Goal: Task Accomplishment & Management: Use online tool/utility

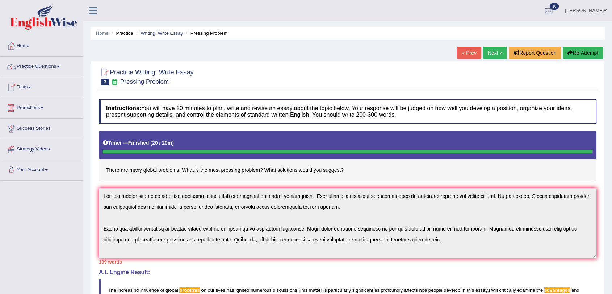
click at [27, 87] on link "Tests" at bounding box center [41, 86] width 83 height 18
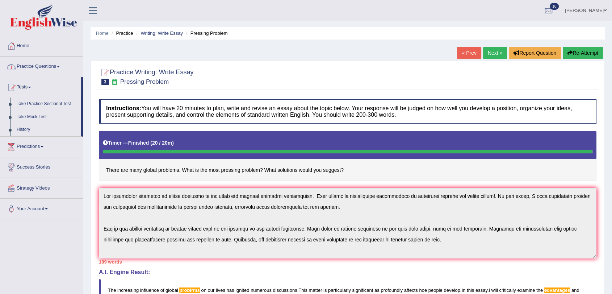
click at [35, 67] on link "Practice Questions" at bounding box center [41, 65] width 83 height 18
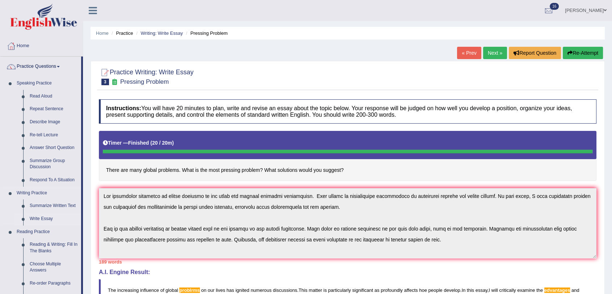
click at [43, 218] on link "Write Essay" at bounding box center [53, 218] width 55 height 13
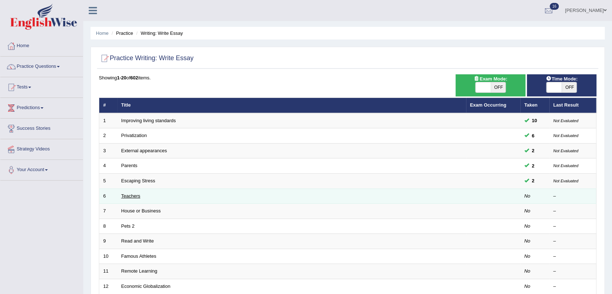
click at [133, 196] on link "Teachers" at bounding box center [130, 195] width 19 height 5
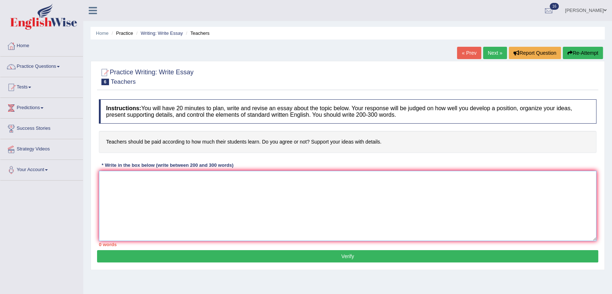
click at [129, 183] on textarea at bounding box center [347, 206] width 497 height 70
type textarea "[PERSON_NAME]"
click at [258, 178] on textarea "The increasing influence of 0 has ignited numerous discussions. Thismatter" at bounding box center [347, 206] width 497 height 70
click at [285, 177] on textarea "The increasing influence of 0 has ignited numerous discussions. This matter" at bounding box center [347, 206] width 497 height 70
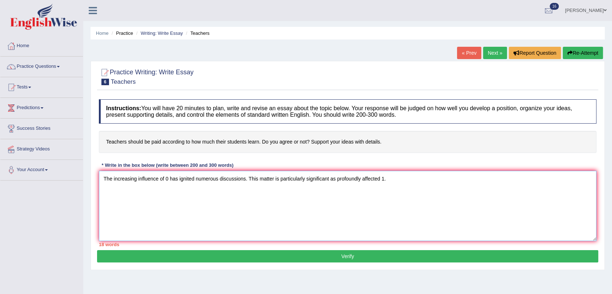
drag, startPoint x: 382, startPoint y: 179, endPoint x: 378, endPoint y: 179, distance: 4.3
click at [378, 179] on textarea "The increasing influence of 0 has ignited numerous discussions. This matter is …" at bounding box center [347, 206] width 497 height 70
click at [338, 180] on textarea "The increasing influence of 0 has ignited numerous discussions. This matter is …" at bounding box center [347, 206] width 497 height 70
click at [414, 179] on textarea "The increasing influence of 0 has ignited numerous discussions. This matter is …" at bounding box center [347, 206] width 497 height 70
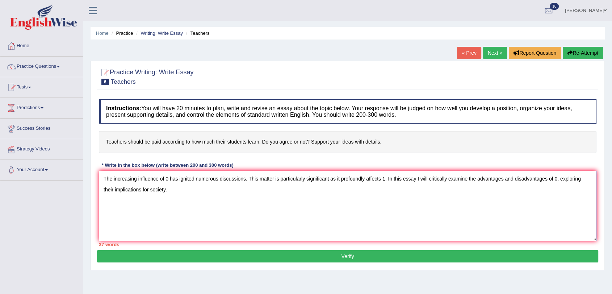
click at [414, 179] on textarea "The increasing influence of 0 has ignited numerous discussions. This matter is …" at bounding box center [347, 206] width 497 height 70
click at [417, 177] on textarea "The increasing influence of 0 has ignited numerous discussions. This matter is …" at bounding box center [347, 206] width 497 height 70
click at [419, 177] on textarea "The increasing influence of 0 has ignited numerous discussions. This matter is …" at bounding box center [347, 206] width 497 height 70
drag, startPoint x: 189, startPoint y: 192, endPoint x: 0, endPoint y: 175, distance: 189.4
click at [0, 175] on div "Toggle navigation Home Practice Questions Speaking Practice Read Aloud Repeat S…" at bounding box center [306, 188] width 612 height 377
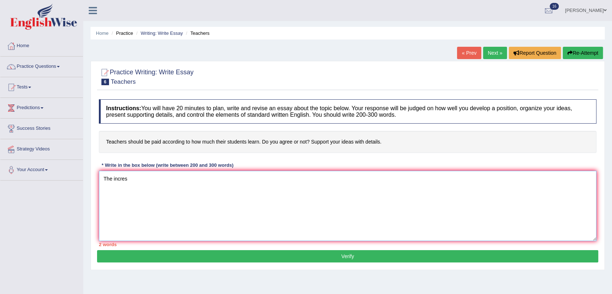
drag, startPoint x: 135, startPoint y: 182, endPoint x: 101, endPoint y: 183, distance: 34.0
click at [101, 183] on textarea "The incres" at bounding box center [347, 206] width 497 height 70
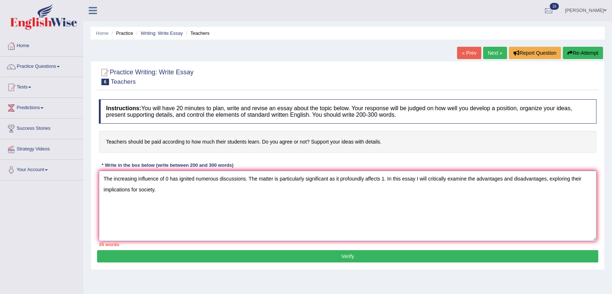
click at [547, 178] on textarea "The increasing influence of 0 has ignited numerous discussions. The matter is p…" at bounding box center [347, 206] width 497 height 70
click at [549, 178] on textarea "The increasing influence of 0 has ignited numerous discussions. The matter is p…" at bounding box center [347, 206] width 497 height 70
click at [547, 178] on textarea "The increasing influence of 0 has ignited numerous discussions. The matter is p…" at bounding box center [347, 206] width 497 height 70
drag, startPoint x: 178, startPoint y: 192, endPoint x: 102, endPoint y: 179, distance: 77.5
click at [102, 179] on textarea "The increasing influence of 0 has ignited numerous discussions. The matter is p…" at bounding box center [347, 206] width 497 height 70
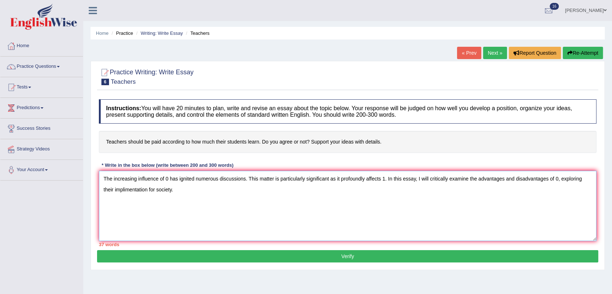
drag, startPoint x: 114, startPoint y: 192, endPoint x: 122, endPoint y: 197, distance: 9.4
click at [122, 197] on textarea "The increasing influence of 0 has ignited numerous discussions. This matter is …" at bounding box center [347, 206] width 497 height 70
click at [122, 192] on textarea "The increasing influence of 0 has ignited numerous discussions. This matter is …" at bounding box center [347, 206] width 497 height 70
drag, startPoint x: 114, startPoint y: 189, endPoint x: 148, endPoint y: 192, distance: 34.1
click at [148, 192] on textarea "The increasing influence of 0 has ignited numerous discussions. This matter is …" at bounding box center [347, 206] width 497 height 70
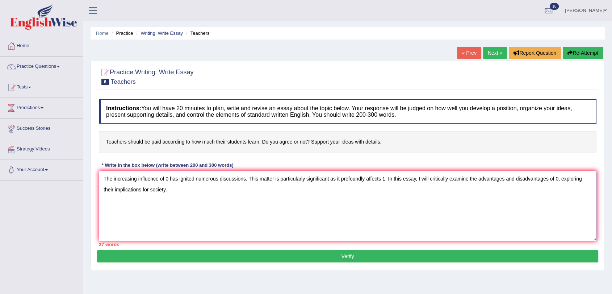
drag, startPoint x: 176, startPoint y: 189, endPoint x: 94, endPoint y: 180, distance: 82.7
click at [94, 180] on div "Practice Writing: Write Essay 6 Teachers Instructions: You will have 20 minutes…" at bounding box center [348, 165] width 514 height 209
click at [158, 179] on textarea "The increasing influenca of 0 has ignited numerous discussions. This matter is …" at bounding box center [347, 206] width 497 height 70
click at [419, 180] on textarea "The increasing influence of 0 has ignited numerous discussions. This matter is …" at bounding box center [347, 206] width 497 height 70
type textarea "The increasing influence of 0 has ignited numerous discussions. This matter is …"
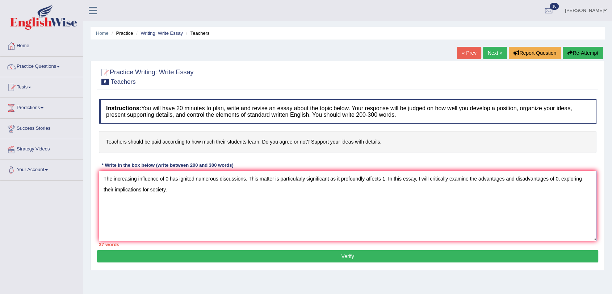
drag, startPoint x: 174, startPoint y: 189, endPoint x: 97, endPoint y: 171, distance: 78.5
click at [97, 171] on div "Instructions: You will have 20 minutes to plan, write and revise an essay about…" at bounding box center [347, 173] width 501 height 154
type textarea "The increasing influence of 0 has ignited numerous discussions. This matter is …"
drag, startPoint x: 169, startPoint y: 191, endPoint x: 72, endPoint y: 168, distance: 99.8
click at [72, 168] on div "Toggle navigation Home Practice Questions Speaking Practice Read Aloud Repeat S…" at bounding box center [306, 188] width 612 height 377
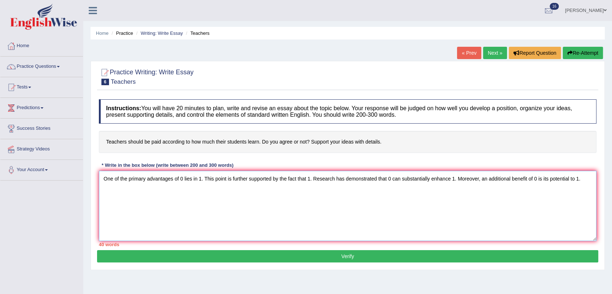
drag, startPoint x: 104, startPoint y: 179, endPoint x: 617, endPoint y: 173, distance: 513.4
click at [611, 173] on html "Toggle navigation Home Practice Questions Speaking Practice Read Aloud Repeat S…" at bounding box center [306, 147] width 612 height 294
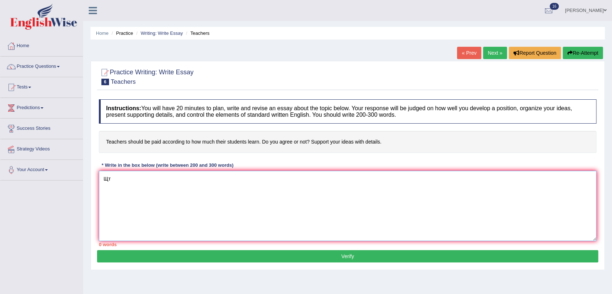
type textarea "Щ"
drag, startPoint x: 106, startPoint y: 177, endPoint x: 101, endPoint y: 177, distance: 5.1
click at [101, 177] on textarea "one of the primary advantages of 0 lies in 1. This point is further supported b…" at bounding box center [347, 206] width 497 height 70
click at [315, 178] on textarea "One of the primary advantages of 0 lies in 1. This point is further supported b…" at bounding box center [347, 206] width 497 height 70
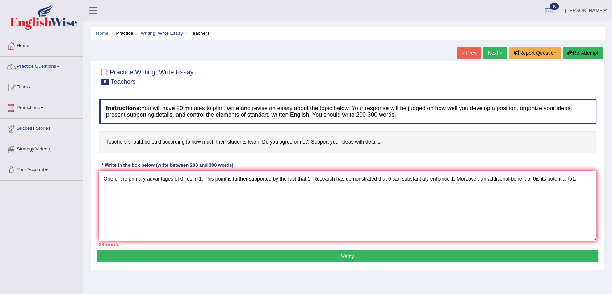
click at [534, 178] on textarea "One of the primary advantages of 0 lies in 1. This point is further supported b…" at bounding box center [347, 206] width 497 height 70
click at [534, 179] on textarea "One of the primary advantages of 0 lies in 1. This point is further supported b…" at bounding box center [347, 206] width 497 height 70
click at [541, 178] on textarea "One of the primary advantages of 0 lies in 1. This point is further supported b…" at bounding box center [347, 206] width 497 height 70
click at [534, 178] on textarea "One of the primary advantages of 0 lies in 1. This point is further supported b…" at bounding box center [347, 206] width 497 height 70
click at [588, 176] on textarea "One of the primary advantages of 0 lies in 1. This point is further supported b…" at bounding box center [347, 206] width 497 height 70
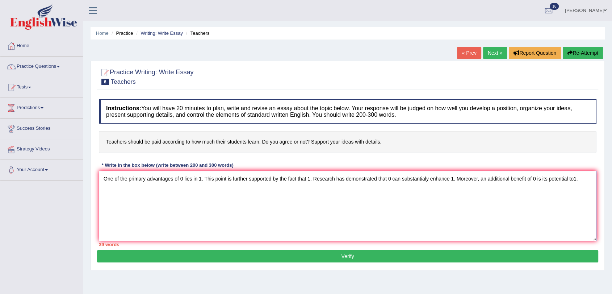
click at [575, 177] on textarea "One of the primary advantages of 0 lies in 1. This point is further supported b…" at bounding box center [347, 206] width 497 height 70
drag, startPoint x: 591, startPoint y: 178, endPoint x: 93, endPoint y: 173, distance: 497.8
click at [100, 176] on textarea "One of the primary advantages of 0 lies in 1. This point is further supported b…" at bounding box center [347, 206] width 497 height 70
type textarea "One of the primary advantages of 0 lies in 1. This point is further supported b…"
click at [582, 180] on textarea "One of the primary advantages of 0 lies in 1. This point is further supported b…" at bounding box center [347, 206] width 497 height 70
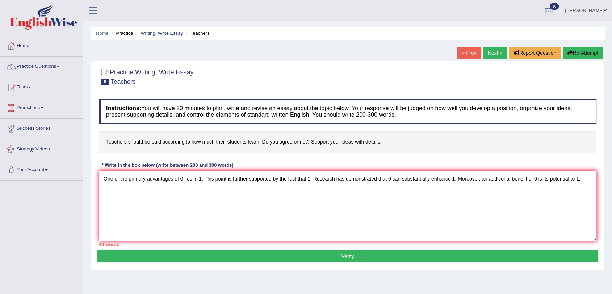
drag, startPoint x: 584, startPoint y: 174, endPoint x: 0, endPoint y: 154, distance: 584.0
click at [0, 154] on div "Toggle navigation Home Practice Questions Speaking Practice Read Aloud Repeat S…" at bounding box center [306, 188] width 612 height 377
click at [423, 178] on textarea "One of the primary advantages of 0 lies in 1. This point is further supported b…" at bounding box center [347, 206] width 497 height 70
drag, startPoint x: 588, startPoint y: 179, endPoint x: 0, endPoint y: 138, distance: 589.7
click at [0, 138] on div "Toggle navigation Home Practice Questions Speaking Practice Read Aloud Repeat S…" at bounding box center [306, 188] width 612 height 377
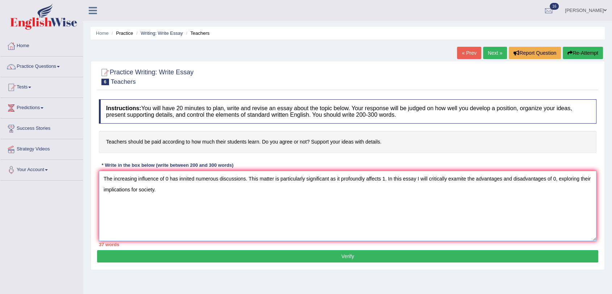
click at [491, 192] on textarea "The increasing influence of 0 has innited numerous discussions. This matter is …" at bounding box center [347, 206] width 497 height 70
click at [466, 179] on textarea "The increasing influence of 0 has innited numerous discussions. This matter is …" at bounding box center [347, 206] width 497 height 70
click at [176, 188] on textarea "The increasing influence of 0 has innited numerous discussions. This matter is …" at bounding box center [347, 206] width 497 height 70
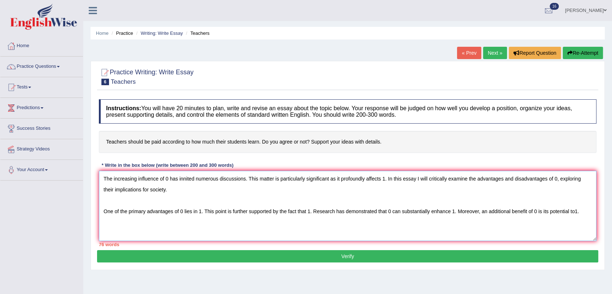
click at [575, 212] on textarea "The increasing influence of 0 has innited numerous discussions. This matter is …" at bounding box center [347, 206] width 497 height 70
click at [584, 211] on textarea "The increasing influence of 0 has innited numerous discussions. This matter is …" at bounding box center [347, 206] width 497 height 70
click at [180, 176] on textarea "The increasing influence of 0 has innited numerous discussions. This matter is …" at bounding box center [347, 206] width 497 height 70
type textarea "The increasing influence of 0 has ignited numerous discussions. This matter is …"
drag, startPoint x: 585, startPoint y: 213, endPoint x: 0, endPoint y: 170, distance: 586.6
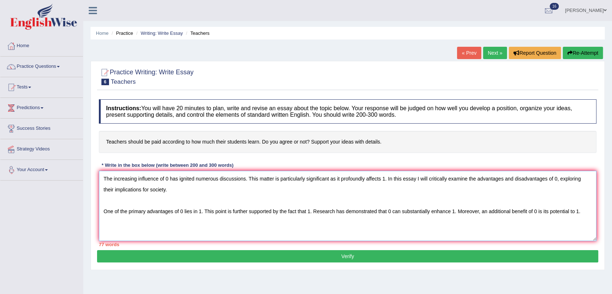
click at [0, 170] on div "Toggle navigation Home Practice Questions Speaking Practice Read Aloud Repeat S…" at bounding box center [306, 188] width 612 height 377
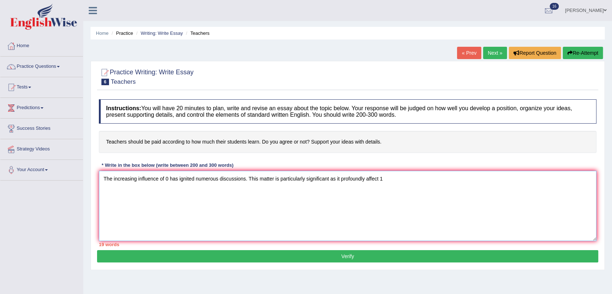
click at [382, 180] on textarea "The increasing influence of 0 has ignited numerous discussions. This matter is …" at bounding box center [347, 206] width 497 height 70
click at [390, 177] on textarea "The increasing influence of 0 has ignited numerous discussions. This matter is …" at bounding box center [347, 206] width 497 height 70
click at [545, 179] on textarea "The increasing influence of 0 has ignited numerous discussions. This matter is …" at bounding box center [347, 206] width 497 height 70
click at [566, 176] on textarea "The increasing influence of 0 has ignited numerous discussions. This matter is …" at bounding box center [347, 206] width 497 height 70
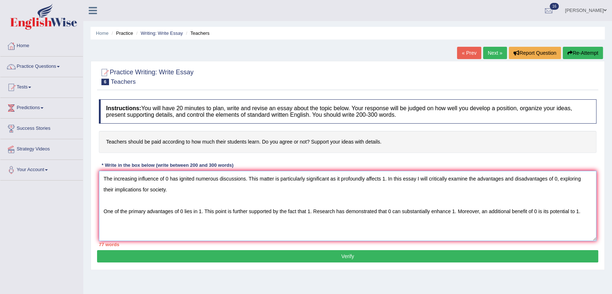
click at [419, 177] on textarea "The increasing influence of 0 has ignited numerous discussions. This matter is …" at bounding box center [347, 206] width 497 height 70
drag, startPoint x: 102, startPoint y: 178, endPoint x: 617, endPoint y: 234, distance: 518.2
click at [611, 234] on html "Toggle navigation Home Practice Questions Speaking Practice Read Aloud Repeat S…" at bounding box center [306, 147] width 612 height 294
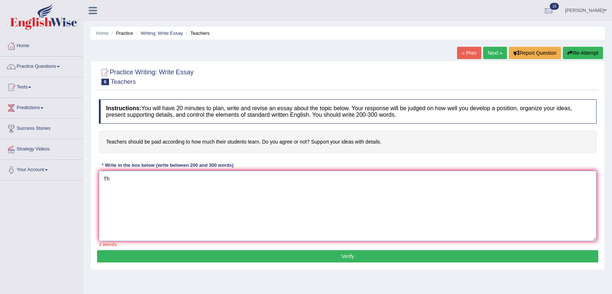
type textarea "T"
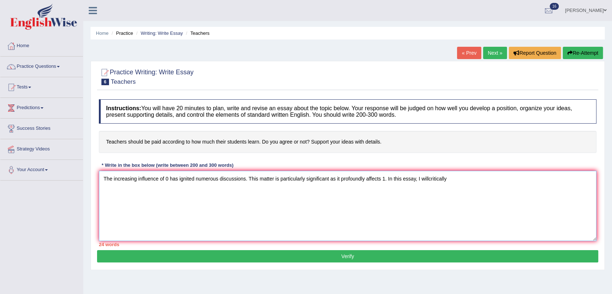
click at [432, 177] on textarea "The increasing influence of 0 has ignited numerous discussions. This matter is …" at bounding box center [347, 206] width 497 height 70
click at [457, 178] on textarea "The increasing influence of 0 has ignited numerous discussions. This matter is …" at bounding box center [347, 206] width 497 height 70
click at [556, 179] on textarea "The increasing influence of 0 has ignited numerous discussions. This matter is …" at bounding box center [347, 206] width 497 height 70
click at [574, 179] on textarea "The increasing influence of 0 has ignited numerous discussions. This matter is …" at bounding box center [347, 206] width 497 height 70
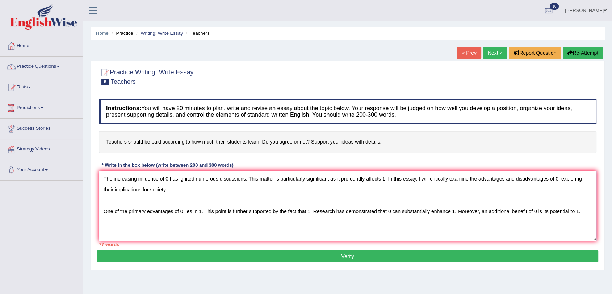
type textarea "The increasing influence of 0 has ignited numerous discussions. This matter is …"
click at [342, 256] on button "Verify" at bounding box center [347, 256] width 501 height 12
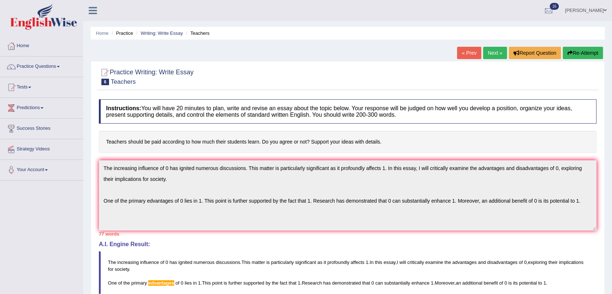
click at [587, 50] on button "Re-Attempt" at bounding box center [583, 53] width 40 height 12
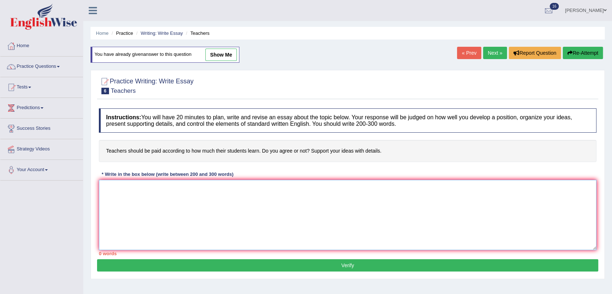
click at [189, 183] on textarea at bounding box center [347, 215] width 497 height 70
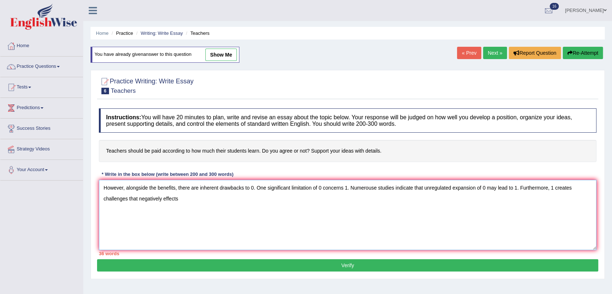
click at [165, 198] on textarea "However, alongside the benefits, there are inherent drawbacks to 0. One signifi…" at bounding box center [347, 215] width 497 height 70
click at [214, 199] on textarea "However, alongside the benefits, there are inherent drawbacks to 0. One signifi…" at bounding box center [347, 215] width 497 height 70
drag, startPoint x: 272, startPoint y: 201, endPoint x: 93, endPoint y: 190, distance: 179.9
click at [93, 190] on div "Practice Writing: Write Essay 6 Teachers Instructions: You will have 20 minutes…" at bounding box center [348, 174] width 514 height 209
drag, startPoint x: 244, startPoint y: 186, endPoint x: 248, endPoint y: 186, distance: 3.6
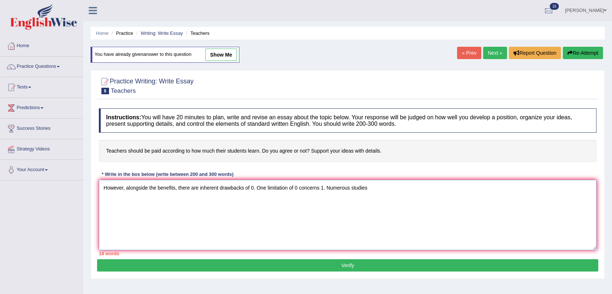
click at [248, 186] on textarea "However, alongside the benefits, there are inherent drawbacks of 0. One limitat…" at bounding box center [347, 215] width 497 height 70
click at [265, 186] on textarea "However, alongside the benefits, there are inherent drawbacks to 0. One limitat…" at bounding box center [347, 215] width 497 height 70
click at [398, 189] on textarea "However, alongside the benefits, there are inherent drawbacks to 0. One signifi…" at bounding box center [347, 215] width 497 height 70
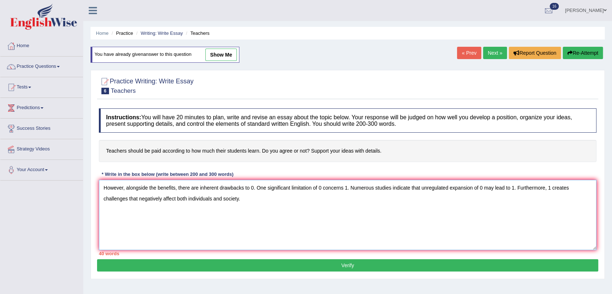
type textarea "However, alongside the benefits, there are inherent drawbacks to 0. One signifi…"
click at [350, 265] on button "Verify" at bounding box center [347, 265] width 501 height 12
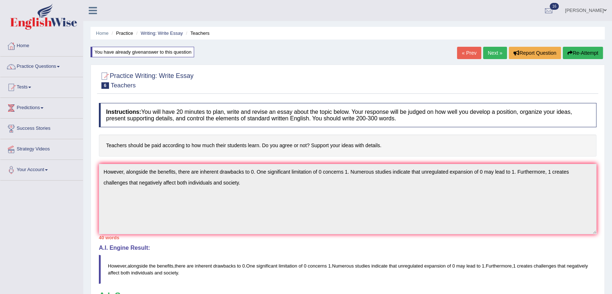
click at [585, 51] on button "Re-Attempt" at bounding box center [583, 53] width 40 height 12
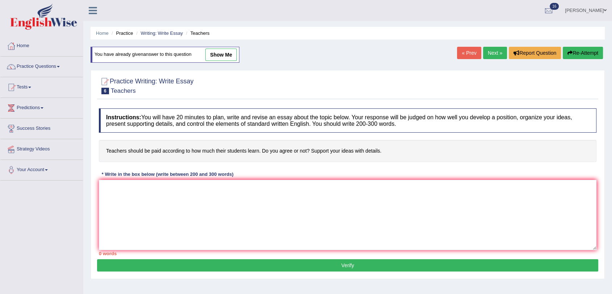
click at [216, 192] on textarea at bounding box center [347, 215] width 497 height 70
click at [424, 186] on textarea "However, alongside the benefits, there are inherent drawbacks to 0. One signifi…" at bounding box center [347, 215] width 497 height 70
click at [488, 187] on textarea "However, alongside the benefits, there are inherent drawbacks to 0. One signifi…" at bounding box center [347, 215] width 497 height 70
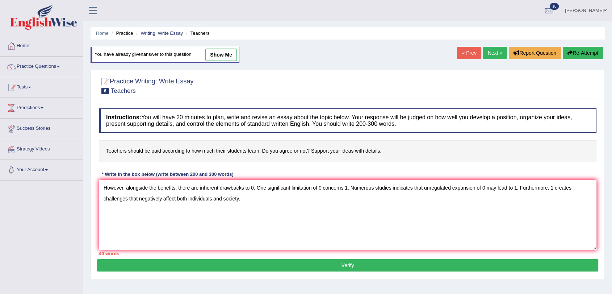
type textarea "However, alongside the benefits, there are inherent drawbacks to 0. One signifi…"
click at [424, 264] on button "Verify" at bounding box center [347, 265] width 501 height 12
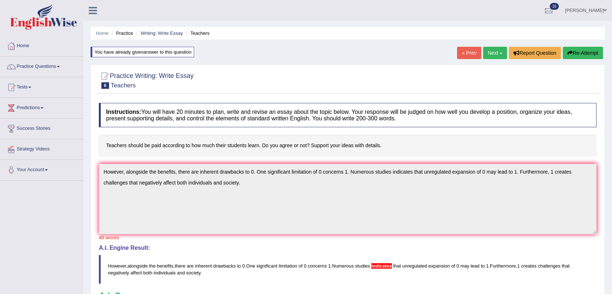
click at [579, 51] on button "Re-Attempt" at bounding box center [583, 53] width 40 height 12
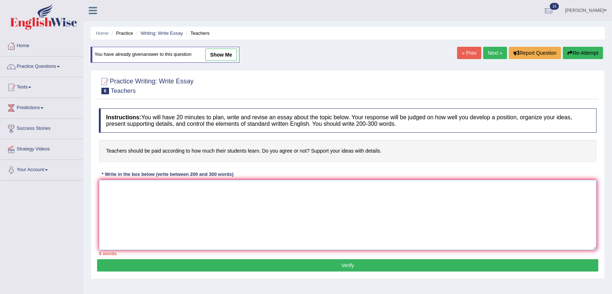
click at [145, 195] on textarea at bounding box center [347, 215] width 497 height 70
click at [173, 188] on textarea "However, alongside the benefits, there are inherent" at bounding box center [347, 215] width 497 height 70
click at [175, 188] on textarea "However, alongside the benefits, there are inherent" at bounding box center [347, 215] width 497 height 70
click at [251, 185] on textarea "However, alongside the benefits of 0, there are inherent" at bounding box center [347, 215] width 497 height 70
click at [261, 186] on textarea "However, alongside the benefits of 0, there are inherent drawbacks to 1." at bounding box center [347, 215] width 497 height 70
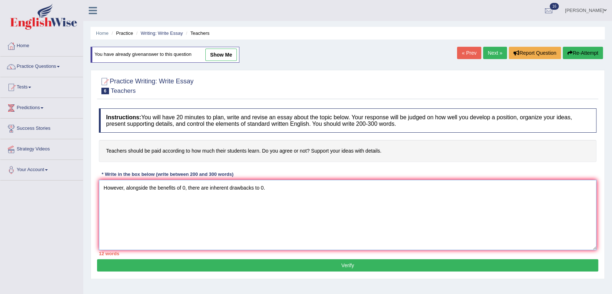
drag, startPoint x: 176, startPoint y: 188, endPoint x: 184, endPoint y: 187, distance: 8.3
click at [184, 187] on textarea "However, alongside the benefits of 0, there are inherent drawbacks to 0." at bounding box center [347, 215] width 497 height 70
click at [273, 186] on textarea "However, alongside the benefits, there are inherent drawbacks to 0." at bounding box center [347, 215] width 497 height 70
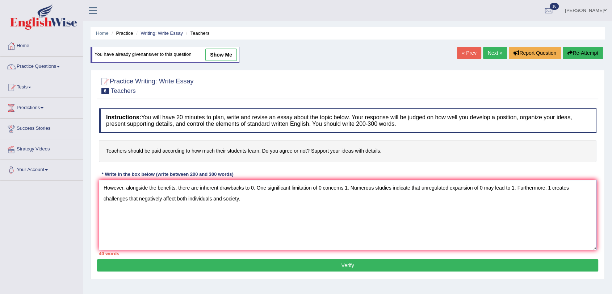
type textarea "However, alongside the benefits, there are inherent drawbacks to 0. One signifi…"
click at [322, 269] on button "Verify" at bounding box center [347, 265] width 501 height 12
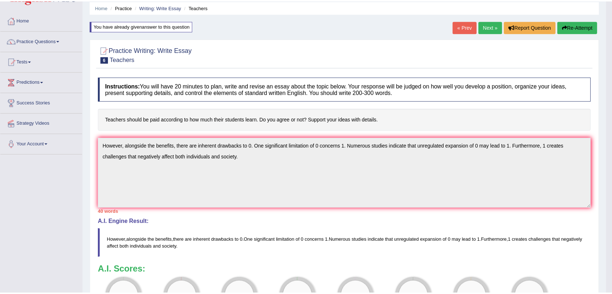
scroll to position [40, 0]
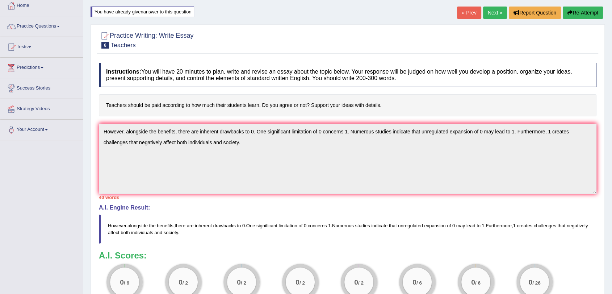
click at [578, 9] on button "Re-Attempt" at bounding box center [583, 13] width 40 height 12
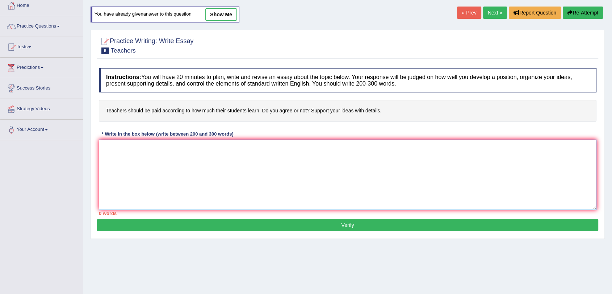
click at [220, 180] on textarea at bounding box center [347, 174] width 497 height 70
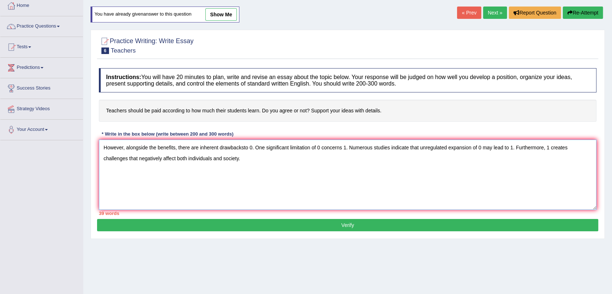
type textarea "However, alongside the benefits, there are inherent drawbacksto 0. One signific…"
click at [320, 225] on button "Verify" at bounding box center [347, 225] width 501 height 12
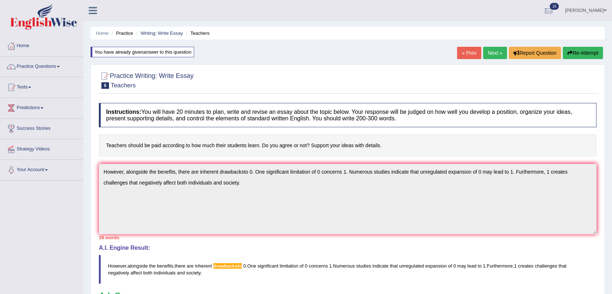
click at [585, 54] on button "Re-Attempt" at bounding box center [583, 53] width 40 height 12
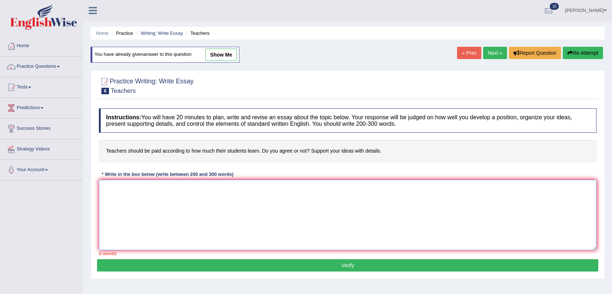
click at [180, 202] on textarea at bounding box center [347, 215] width 497 height 70
drag, startPoint x: 358, startPoint y: 188, endPoint x: 369, endPoint y: 188, distance: 10.5
click at [369, 188] on textarea "To conclude, 0 presents notable benefits as well as significant challenges. Fut…" at bounding box center [347, 215] width 497 height 70
click at [421, 183] on textarea "To conclude, 0 presents notable benefits as well as significant challenges. Fut…" at bounding box center [347, 215] width 497 height 70
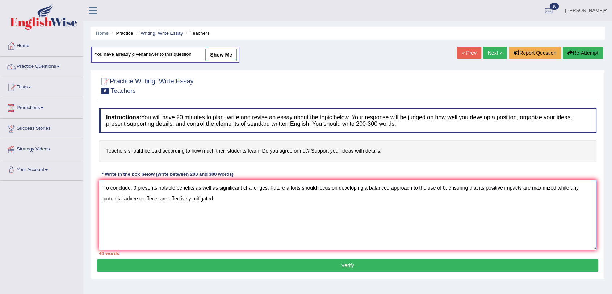
type textarea "To conclude, 0 presents notable benefits as well as significant challenges. Fut…"
click at [291, 264] on button "Verify" at bounding box center [347, 265] width 501 height 12
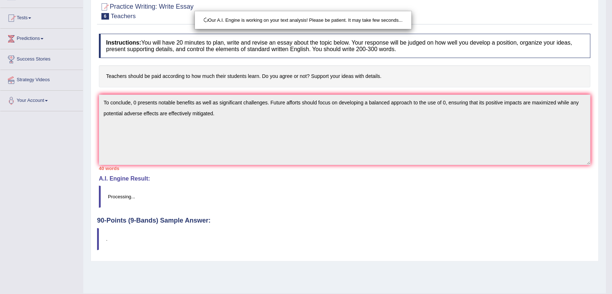
scroll to position [80, 0]
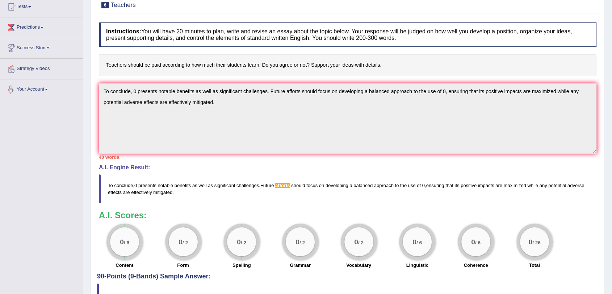
click at [73, 82] on div "Toggle navigation Home Practice Questions Speaking Practice Read Aloud Repeat S…" at bounding box center [306, 128] width 612 height 417
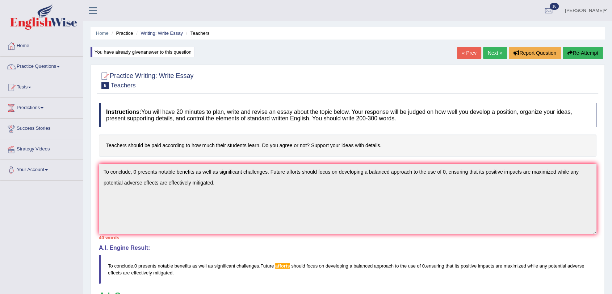
click at [572, 50] on button "Re-Attempt" at bounding box center [583, 53] width 40 height 12
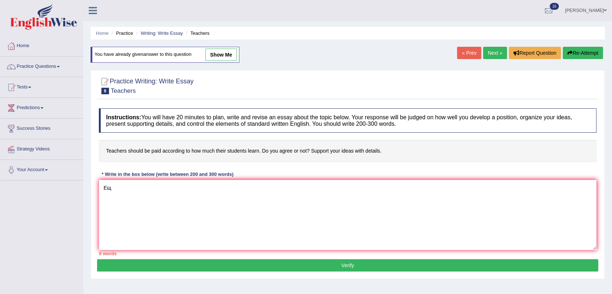
type textarea "[PERSON_NAME]"
type textarea "t"
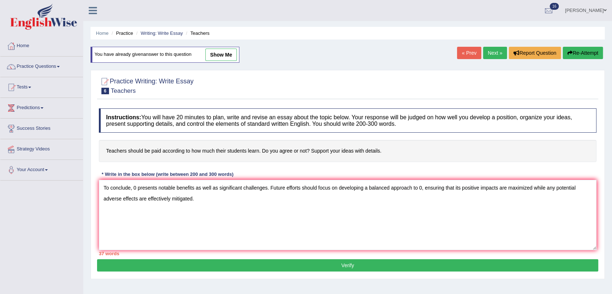
type textarea "To conclude, 0 presents notable benefits as well as significant challenges. Fut…"
click at [302, 45] on div "Home Practice Writing: Write Essay Teachers You have already given answer to th…" at bounding box center [347, 181] width 529 height 362
